Goal: Task Accomplishment & Management: Manage account settings

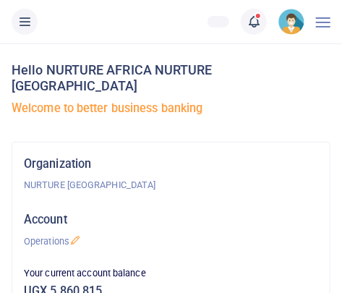
click at [261, 22] on span at bounding box center [261, 22] width 0 height 0
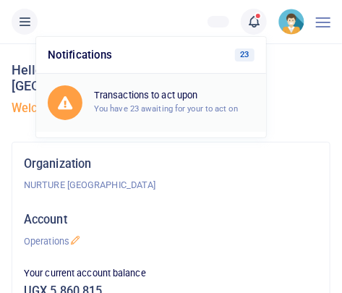
click at [220, 106] on small "You have 23 awaiting for your to act on" at bounding box center [166, 108] width 144 height 10
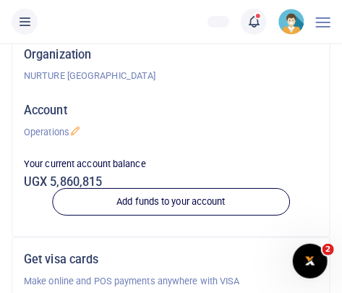
scroll to position [109, 0]
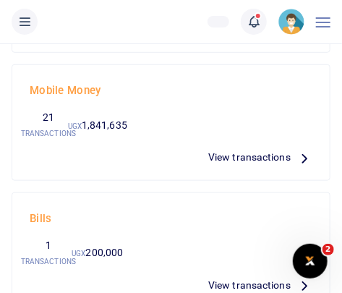
scroll to position [173, 0]
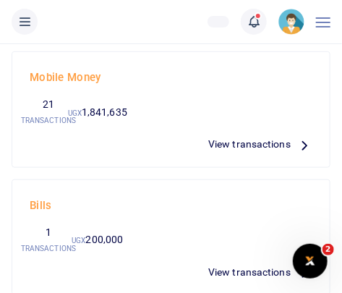
click at [271, 142] on span "View transactions" at bounding box center [249, 144] width 82 height 16
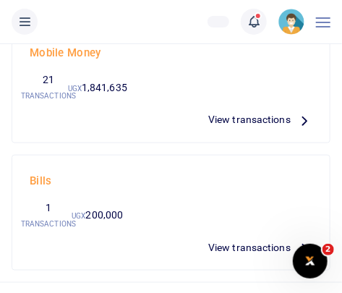
scroll to position [218, 0]
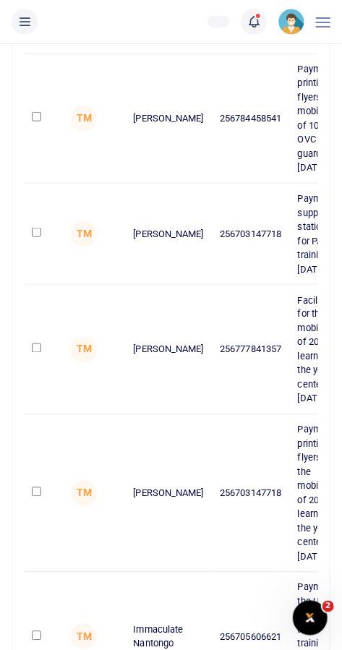
click at [35, 228] on input "checkbox" at bounding box center [36, 232] width 9 height 9
checkbox input "true"
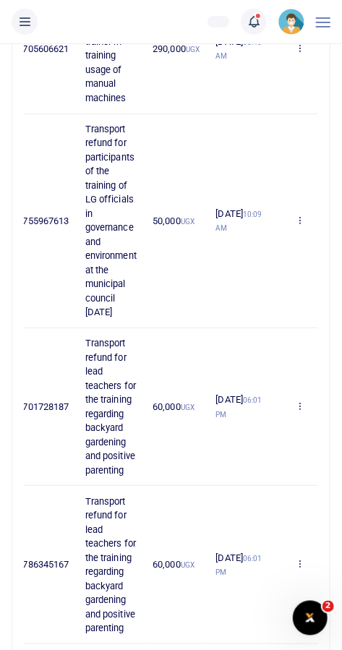
scroll to position [1193, 0]
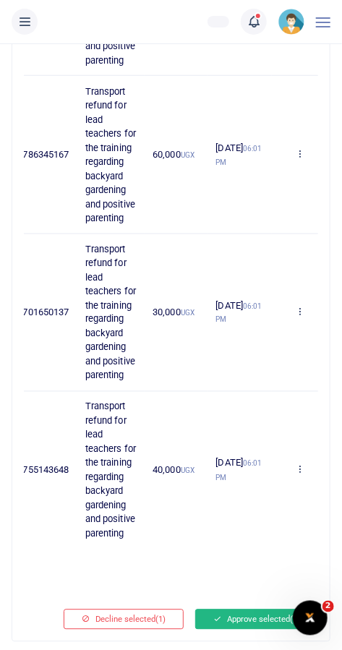
click at [253, 292] on button "Approve selected (1)" at bounding box center [256, 619] width 123 height 20
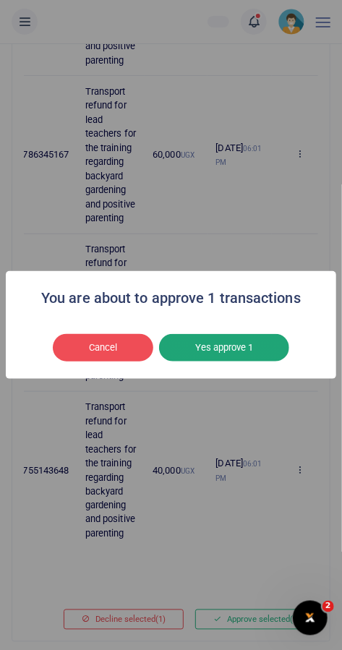
click at [252, 292] on button "Yes approve 1" at bounding box center [224, 347] width 130 height 27
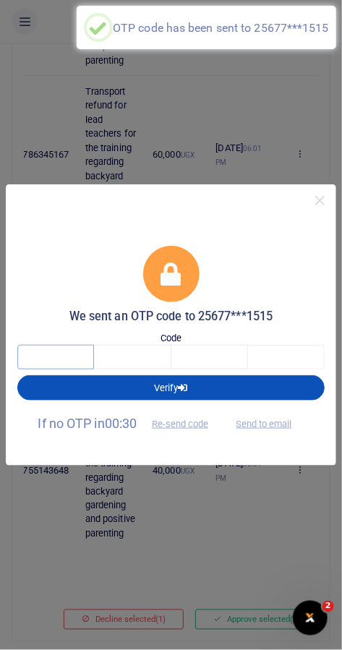
click at [62, 292] on input "text" at bounding box center [55, 357] width 77 height 25
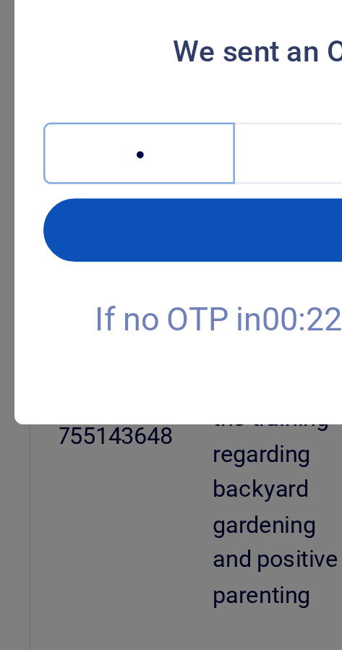
type input "2"
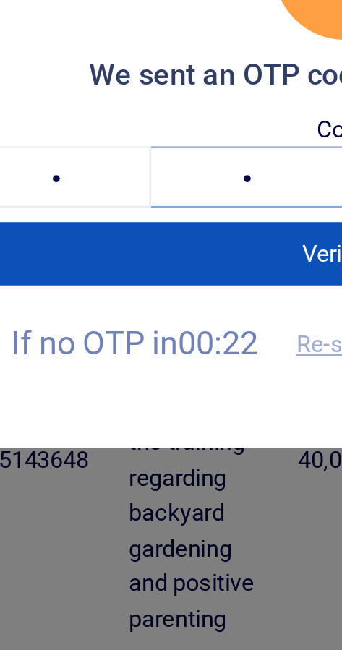
type input "1"
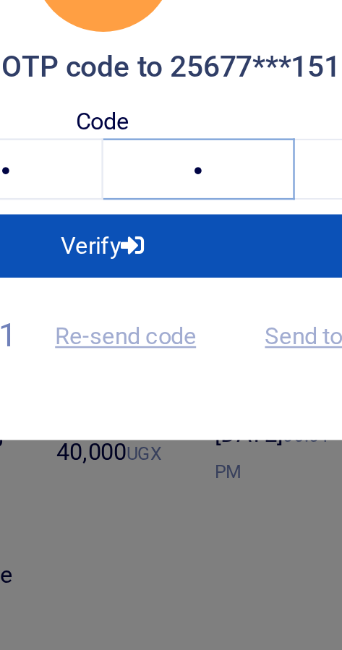
type input "0"
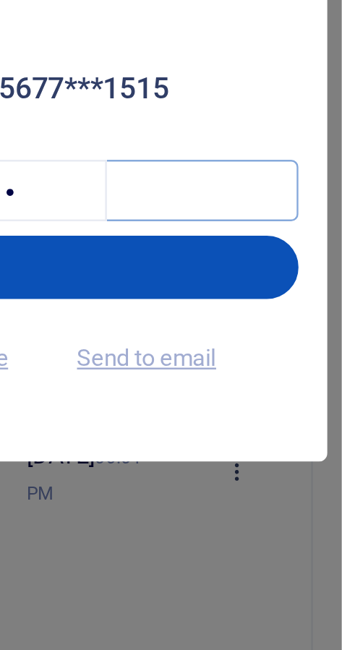
type input "8"
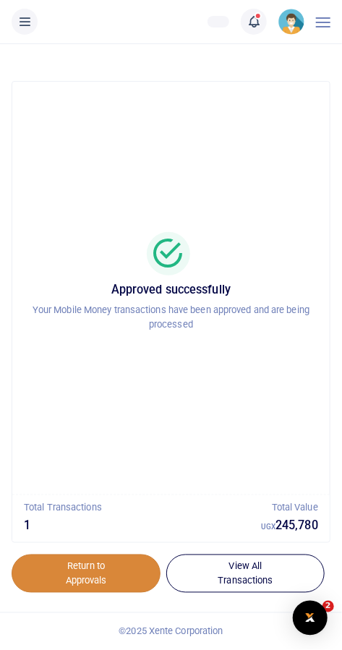
click at [110, 577] on link "Return to Approvals" at bounding box center [86, 573] width 149 height 39
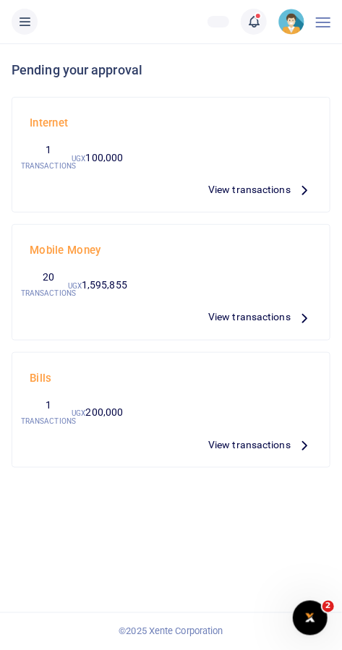
click at [271, 444] on span "View transactions" at bounding box center [249, 445] width 82 height 16
click at [236, 184] on span "View transactions" at bounding box center [249, 189] width 82 height 16
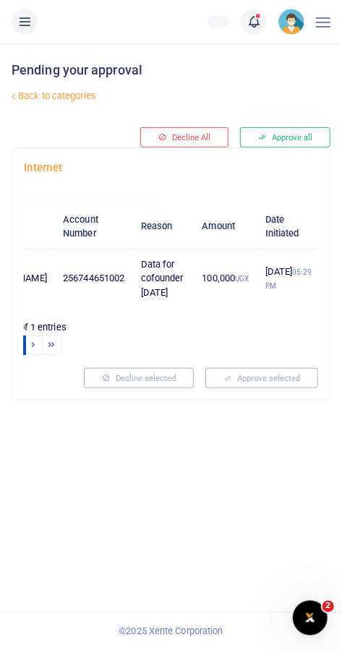
scroll to position [0, 200]
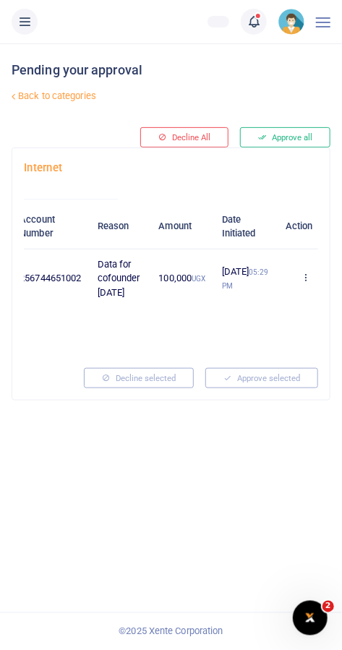
click at [34, 106] on link "Back to categories" at bounding box center [114, 96] width 212 height 25
click at [33, 104] on link "Back to categories" at bounding box center [114, 96] width 212 height 25
